Goal: Transaction & Acquisition: Book appointment/travel/reservation

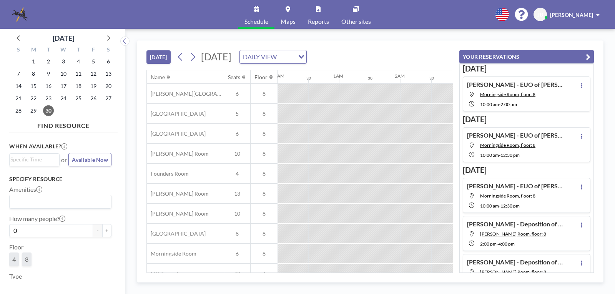
scroll to position [0, 461]
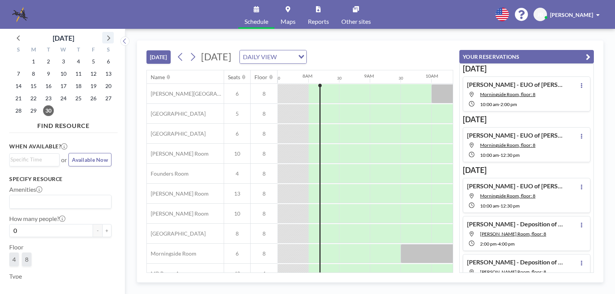
click at [109, 37] on icon at bounding box center [108, 38] width 10 height 10
click at [32, 109] on span "27" at bounding box center [33, 110] width 11 height 11
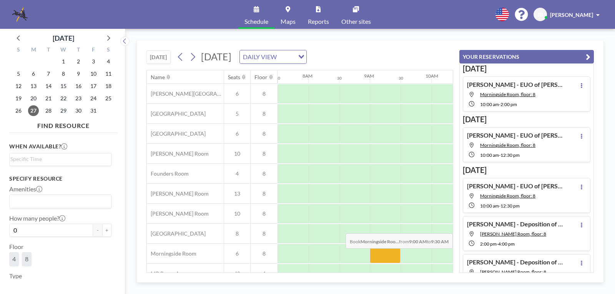
click at [381, 254] on div at bounding box center [384, 253] width 31 height 19
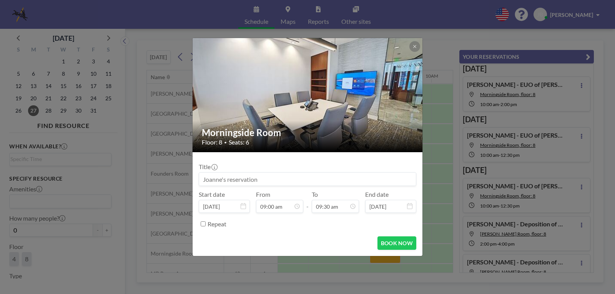
click at [232, 180] on input at bounding box center [307, 178] width 217 height 13
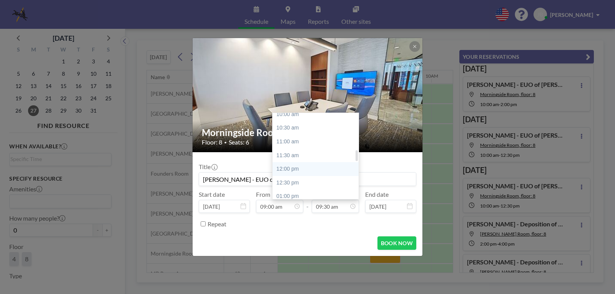
scroll to position [288, 0]
type input "[PERSON_NAME] - EUO of [PERSON_NAME]"
click at [287, 185] on div "01:00 pm" at bounding box center [317, 187] width 90 height 14
type input "01:00 pm"
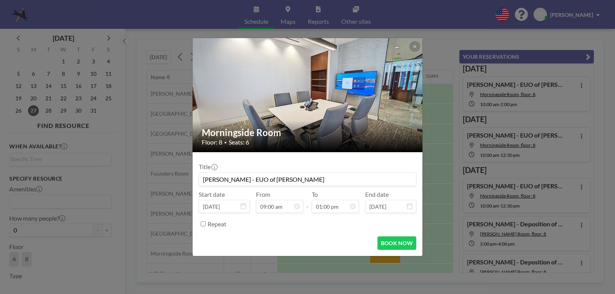
scroll to position [0, 0]
click at [387, 242] on button "BOOK NOW" at bounding box center [396, 242] width 39 height 13
